Goal: Transaction & Acquisition: Purchase product/service

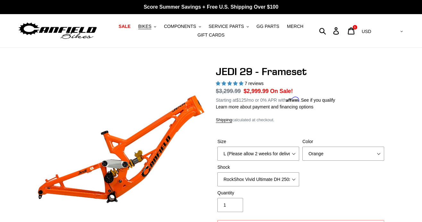
select select "L (Please allow 2 weeks for delivery)"
select select "Orange"
select select "RockShox Vivid Ultimate DH 250x75"
select select "highest-rating"
click at [156, 27] on icon "button" at bounding box center [155, 26] width 2 height 1
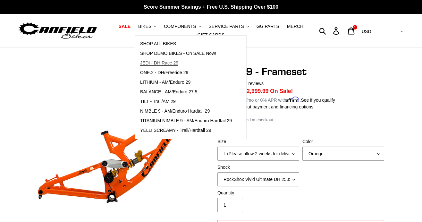
click at [169, 60] on span "JEDI - DH Race 29" at bounding box center [159, 62] width 38 height 5
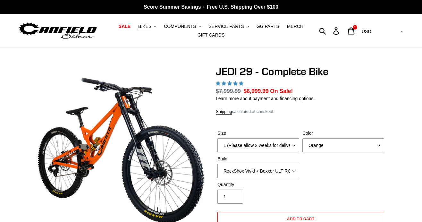
select select "L (Please allow 2 weeks for delivery)"
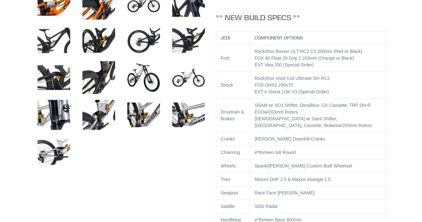
scroll to position [334, 0]
select select "highest-rating"
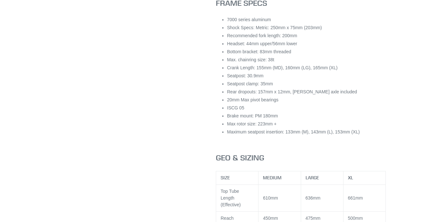
scroll to position [820, 0]
